Goal: Task Accomplishment & Management: Use online tool/utility

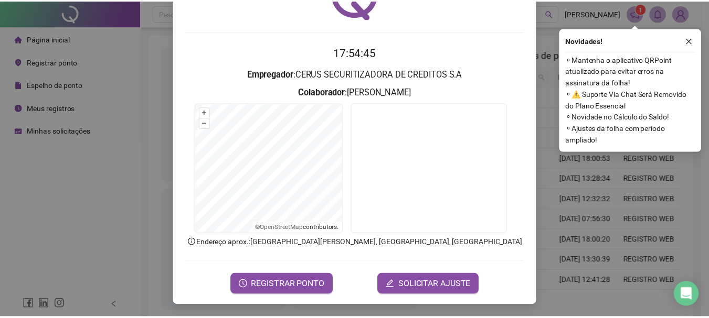
scroll to position [68, 0]
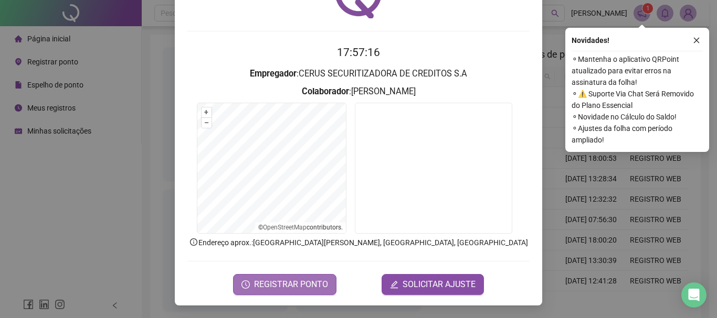
click at [295, 282] on span "REGISTRAR PONTO" at bounding box center [291, 285] width 74 height 13
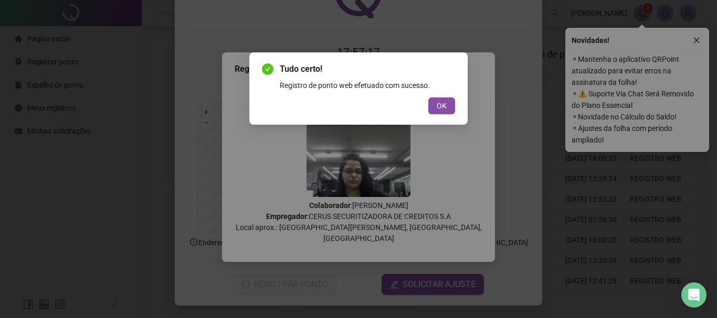
click at [440, 106] on span "OK" at bounding box center [441, 106] width 10 height 12
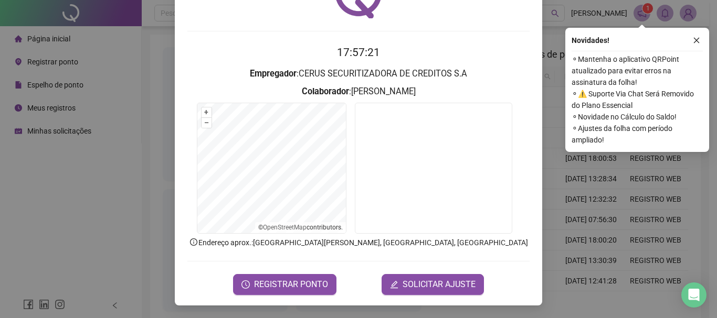
click at [622, 161] on div "Registro de ponto web 17:57:21 Empregador : CERUS SECURITIZADORA DE CREDITOS S.…" at bounding box center [358, 159] width 717 height 318
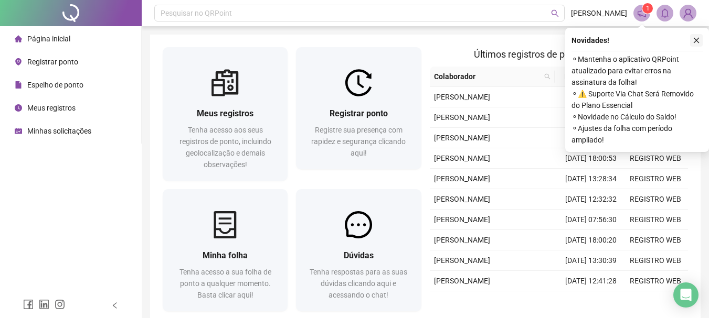
click at [694, 42] on icon "close" at bounding box center [695, 40] width 7 height 7
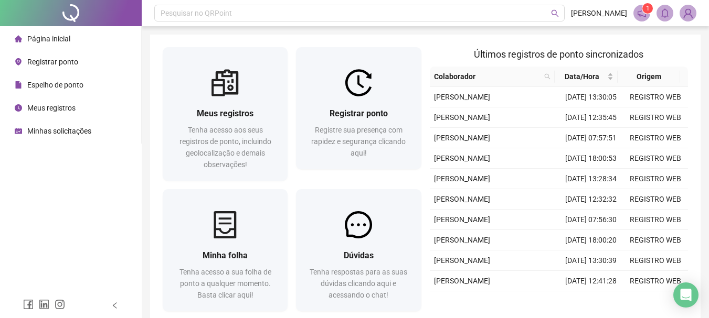
drag, startPoint x: 64, startPoint y: 36, endPoint x: 52, endPoint y: 28, distance: 14.1
click at [64, 35] on span "Página inicial" at bounding box center [48, 39] width 43 height 8
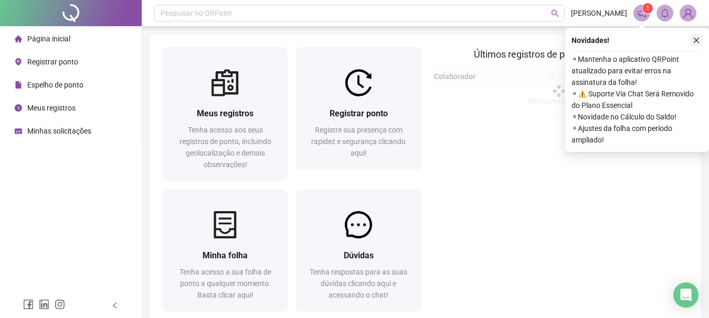
click at [695, 37] on icon "close" at bounding box center [695, 40] width 7 height 7
